Goal: Find specific page/section: Find specific page/section

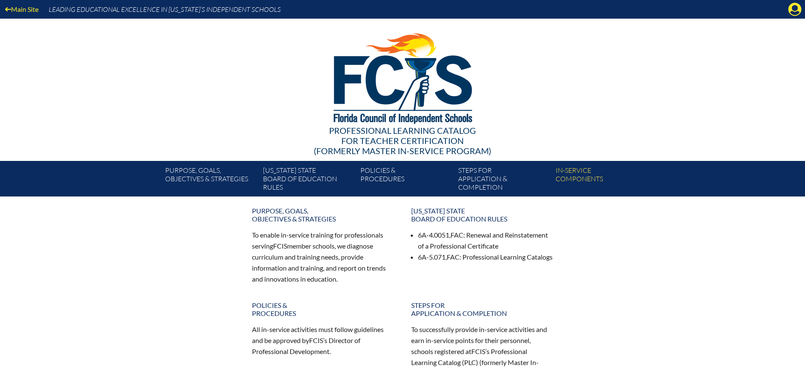
click at [790, 6] on icon at bounding box center [795, 9] width 13 height 13
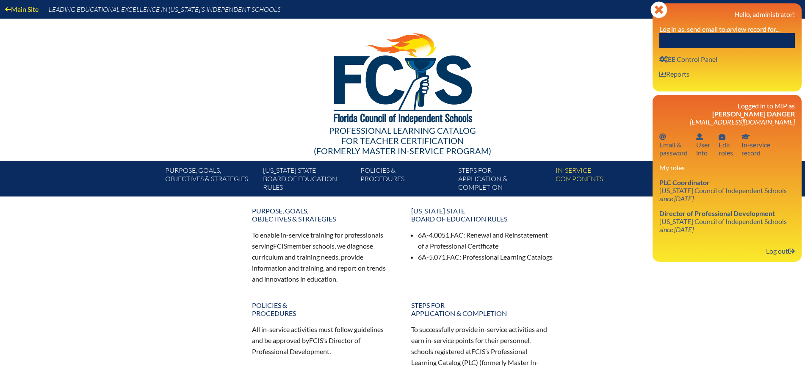
click at [745, 39] on input "text" at bounding box center [727, 40] width 136 height 15
paste input "Sheri Viggiano"
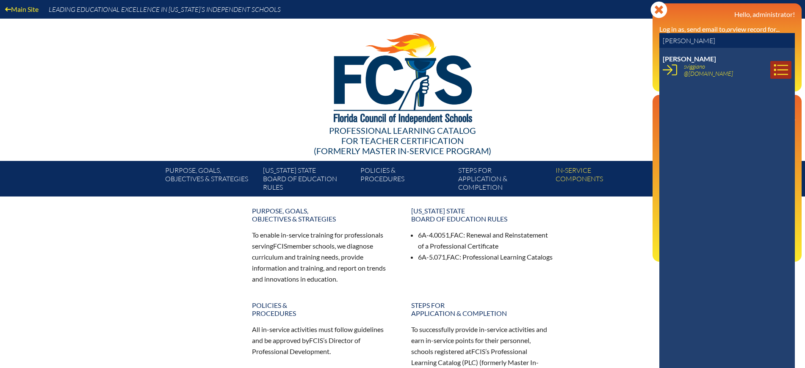
type input "Sheri Viggiano"
click at [774, 67] on icon at bounding box center [781, 70] width 14 height 14
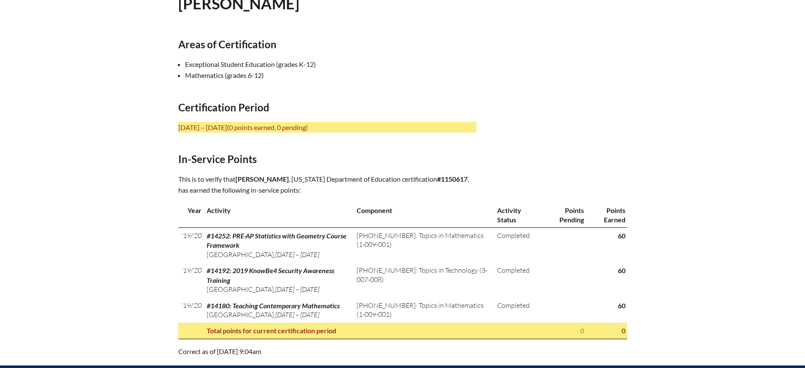
scroll to position [265, 0]
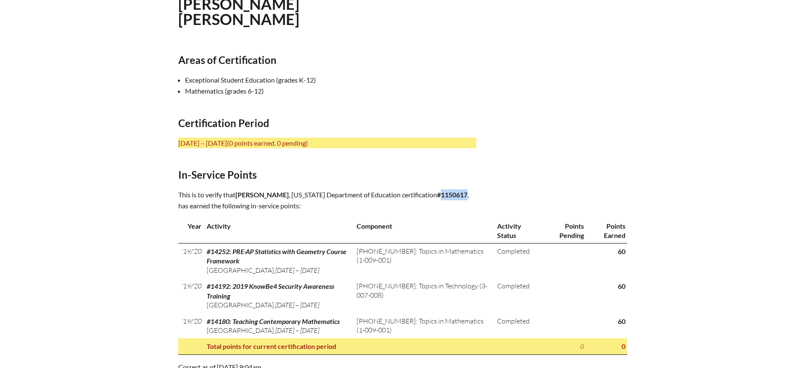
drag, startPoint x: 461, startPoint y: 191, endPoint x: 436, endPoint y: 195, distance: 25.2
click at [437, 195] on b "#1150617" at bounding box center [452, 195] width 30 height 8
copy b "1150617"
